Goal: Information Seeking & Learning: Stay updated

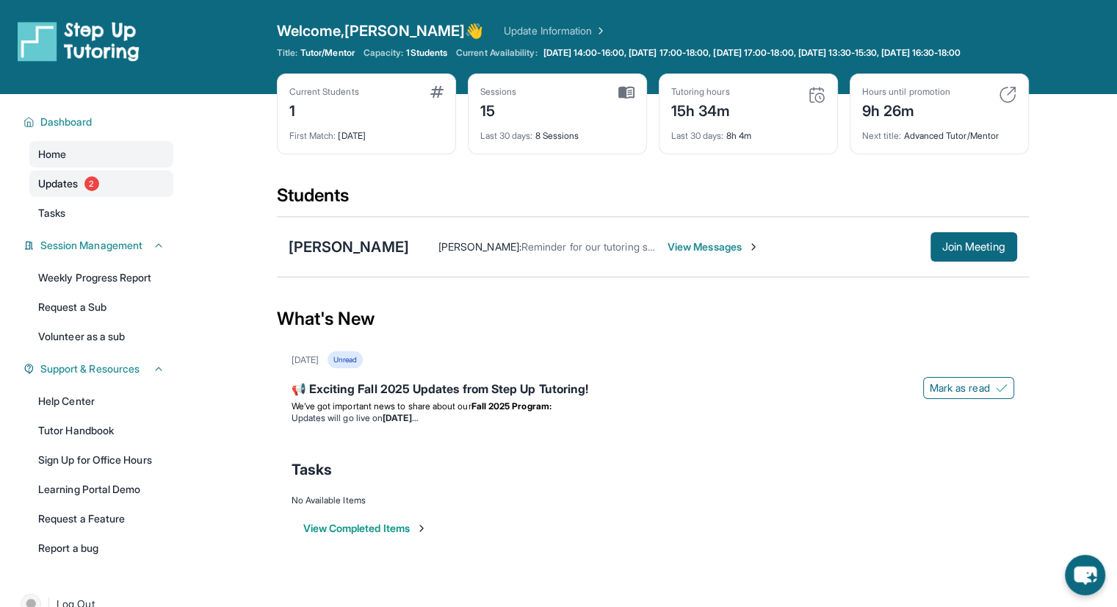
click at [85, 186] on span "2" at bounding box center [91, 183] width 15 height 15
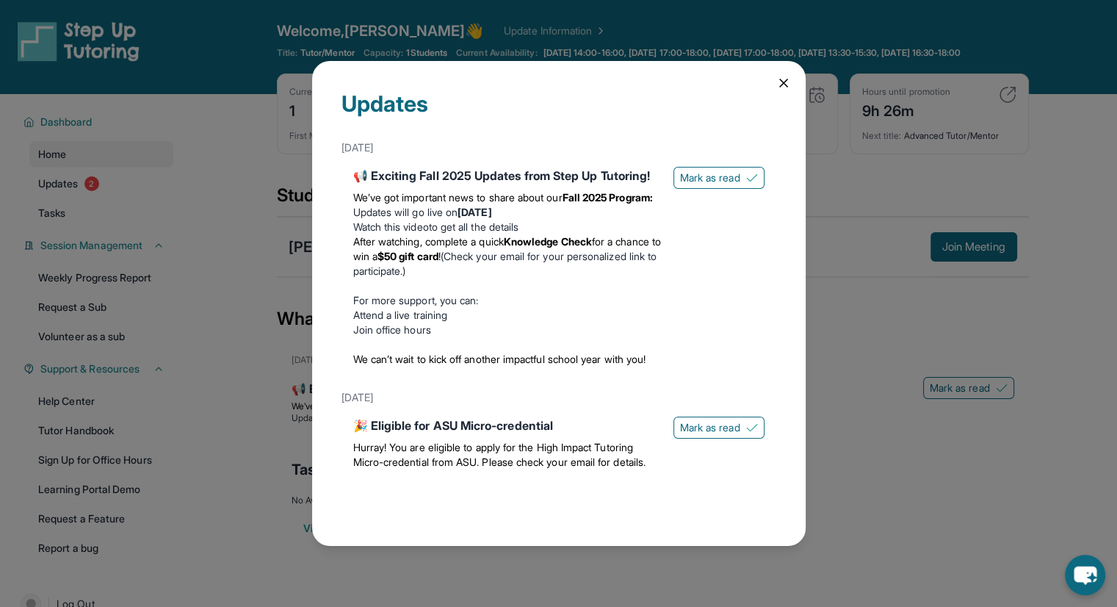
scroll to position [46, 0]
click at [866, 187] on div "Updates August 27th 📢 Exciting Fall 2025 Updates from Step Up Tutoring! We’ve g…" at bounding box center [558, 303] width 1117 height 607
